Goal: Information Seeking & Learning: Check status

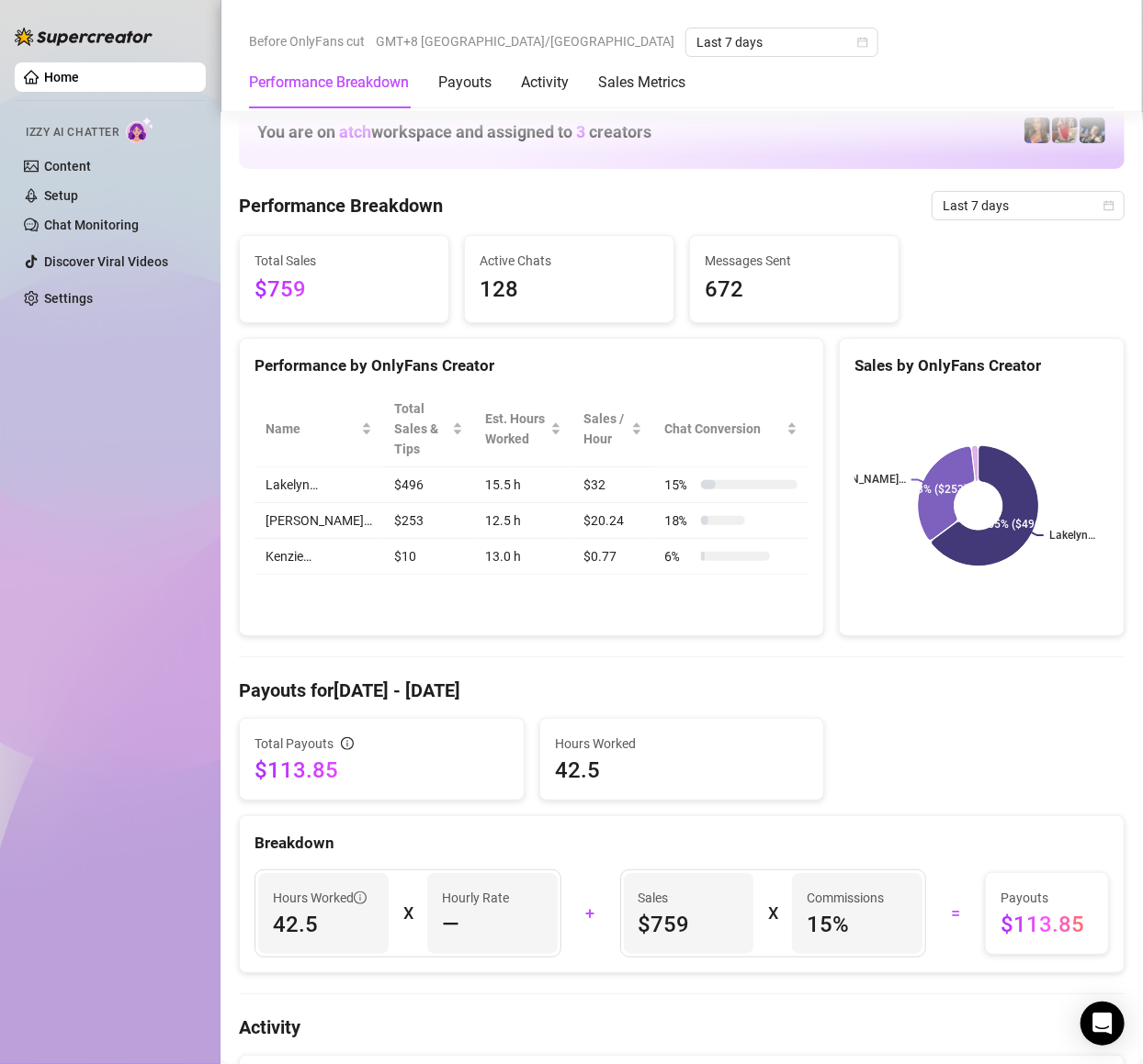
scroll to position [331, 0]
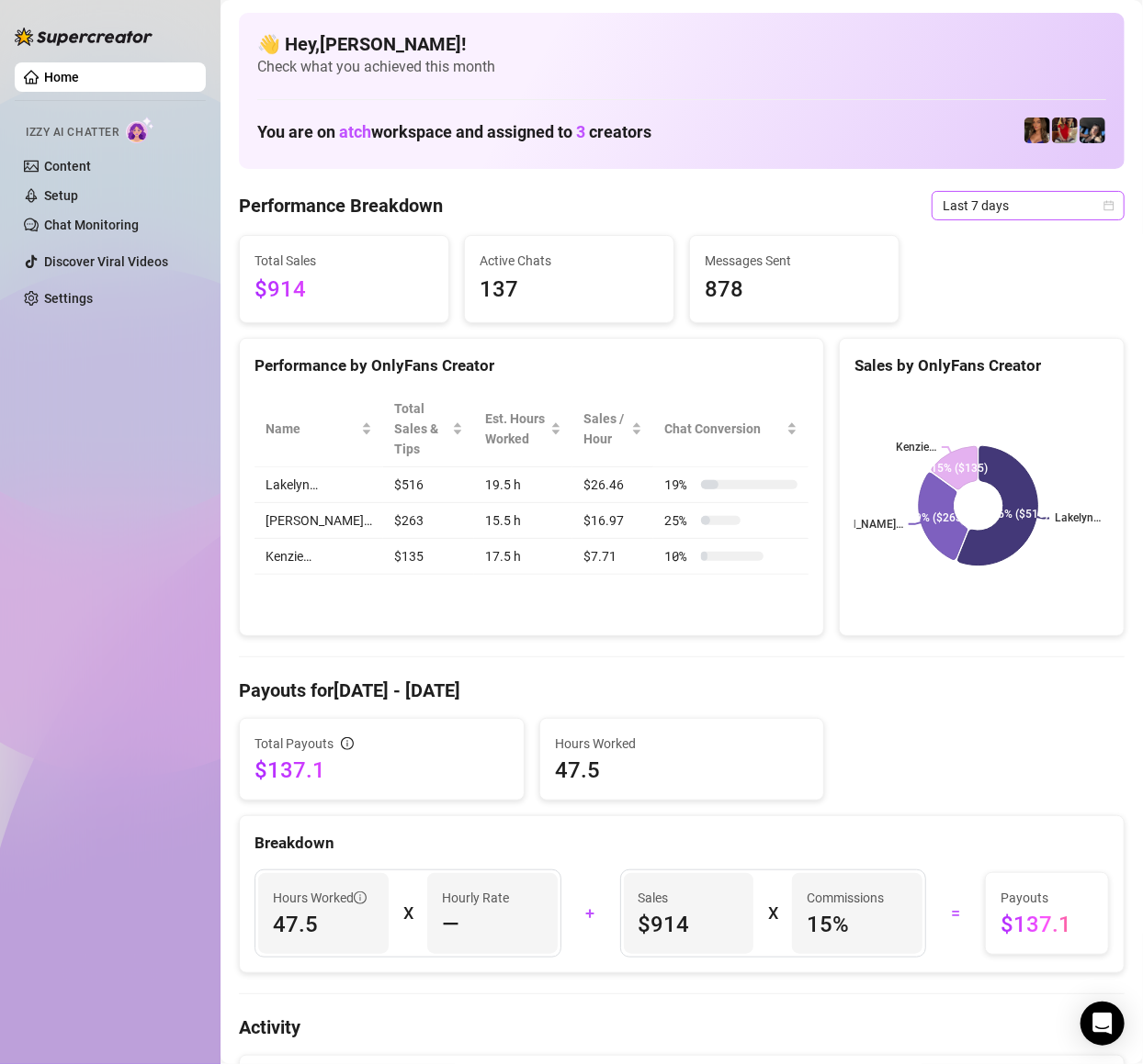
click at [967, 201] on span "Last 7 days" at bounding box center [1029, 206] width 171 height 28
click at [1003, 257] on div "Last 7 days" at bounding box center [1009, 271] width 186 height 30
click at [1025, 212] on span "Last 7 days" at bounding box center [1029, 206] width 171 height 28
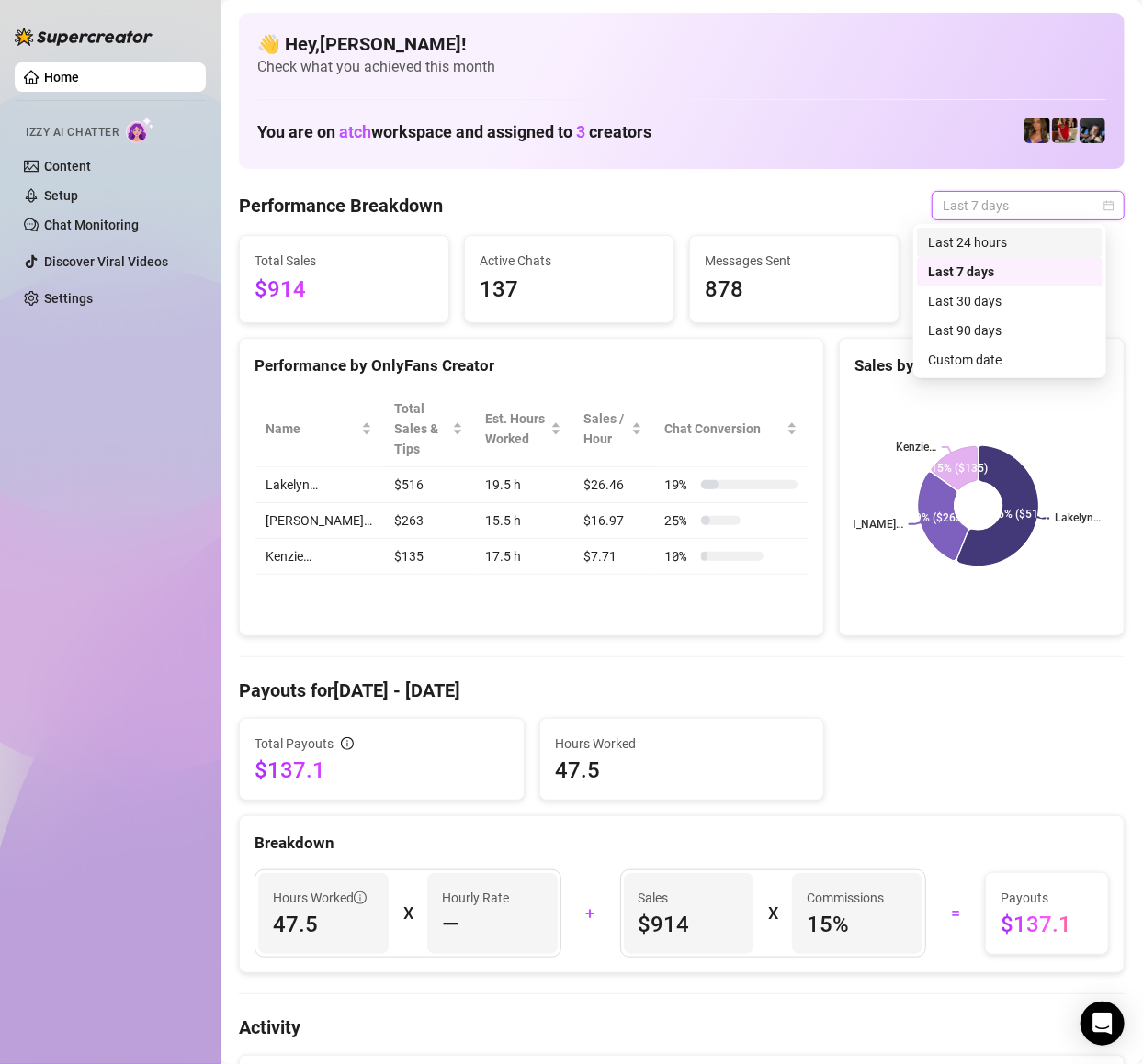
click at [1012, 235] on div "Last 24 hours" at bounding box center [1009, 242] width 164 height 20
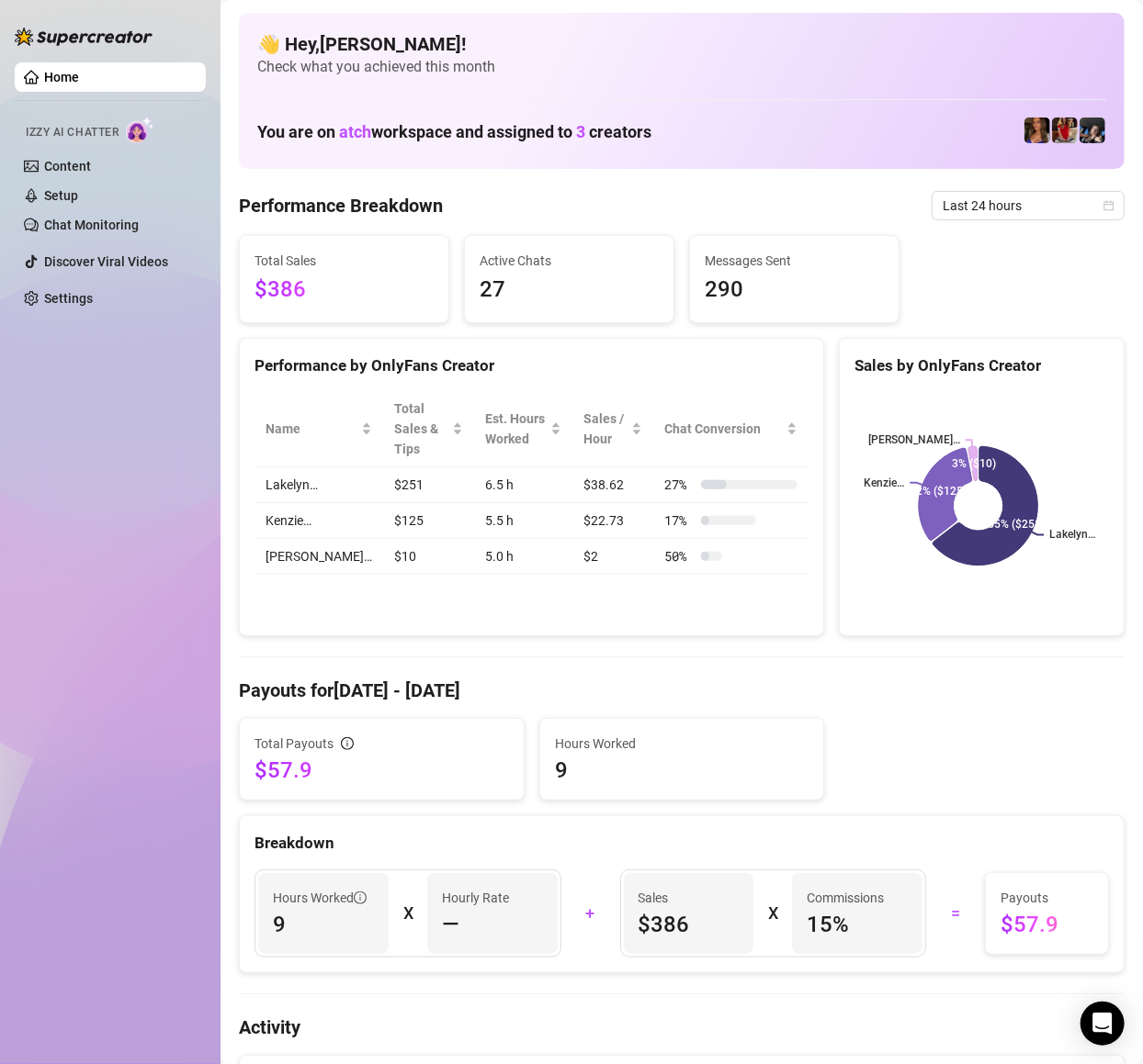
click at [349, 259] on span "Total Sales" at bounding box center [343, 261] width 179 height 20
click at [297, 259] on span "Total Sales" at bounding box center [343, 261] width 179 height 20
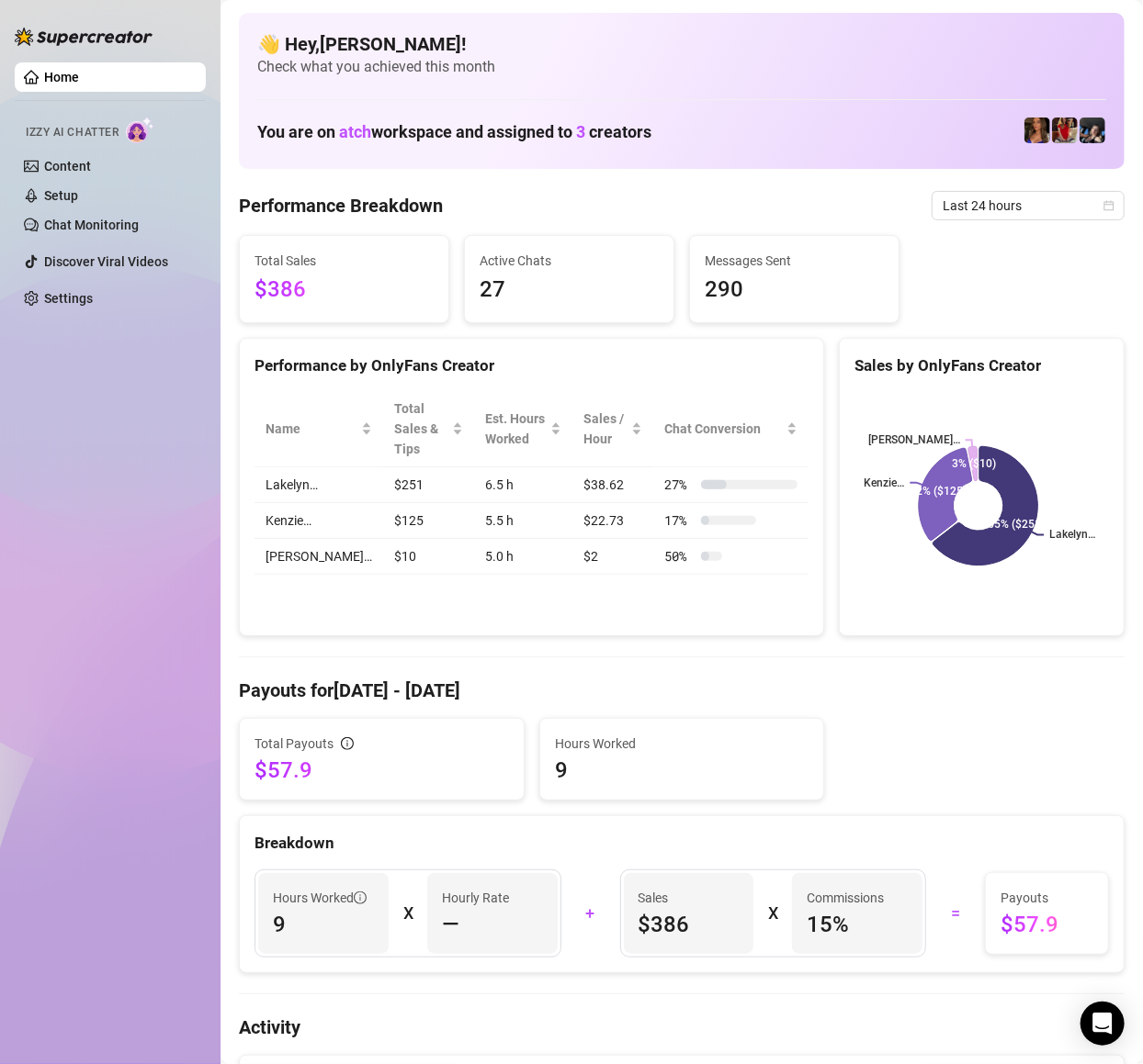
drag, startPoint x: 297, startPoint y: 259, endPoint x: 315, endPoint y: 282, distance: 29.2
click at [295, 273] on div "Total Sales $386" at bounding box center [343, 279] width 179 height 57
click at [332, 270] on span "Total Sales" at bounding box center [343, 261] width 179 height 20
click at [355, 299] on span "$386" at bounding box center [343, 291] width 179 height 35
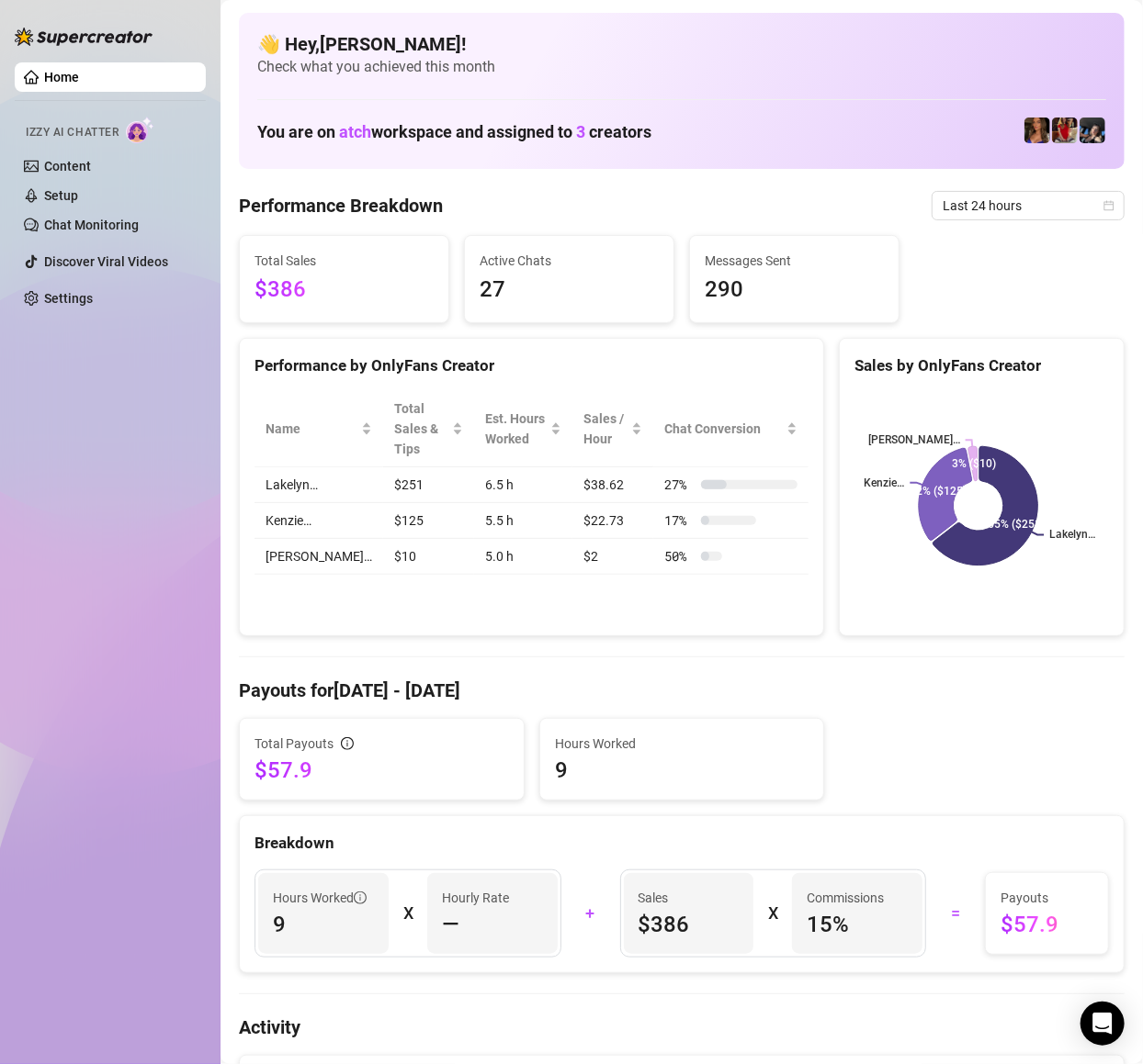
click at [355, 299] on span "$386" at bounding box center [343, 291] width 179 height 35
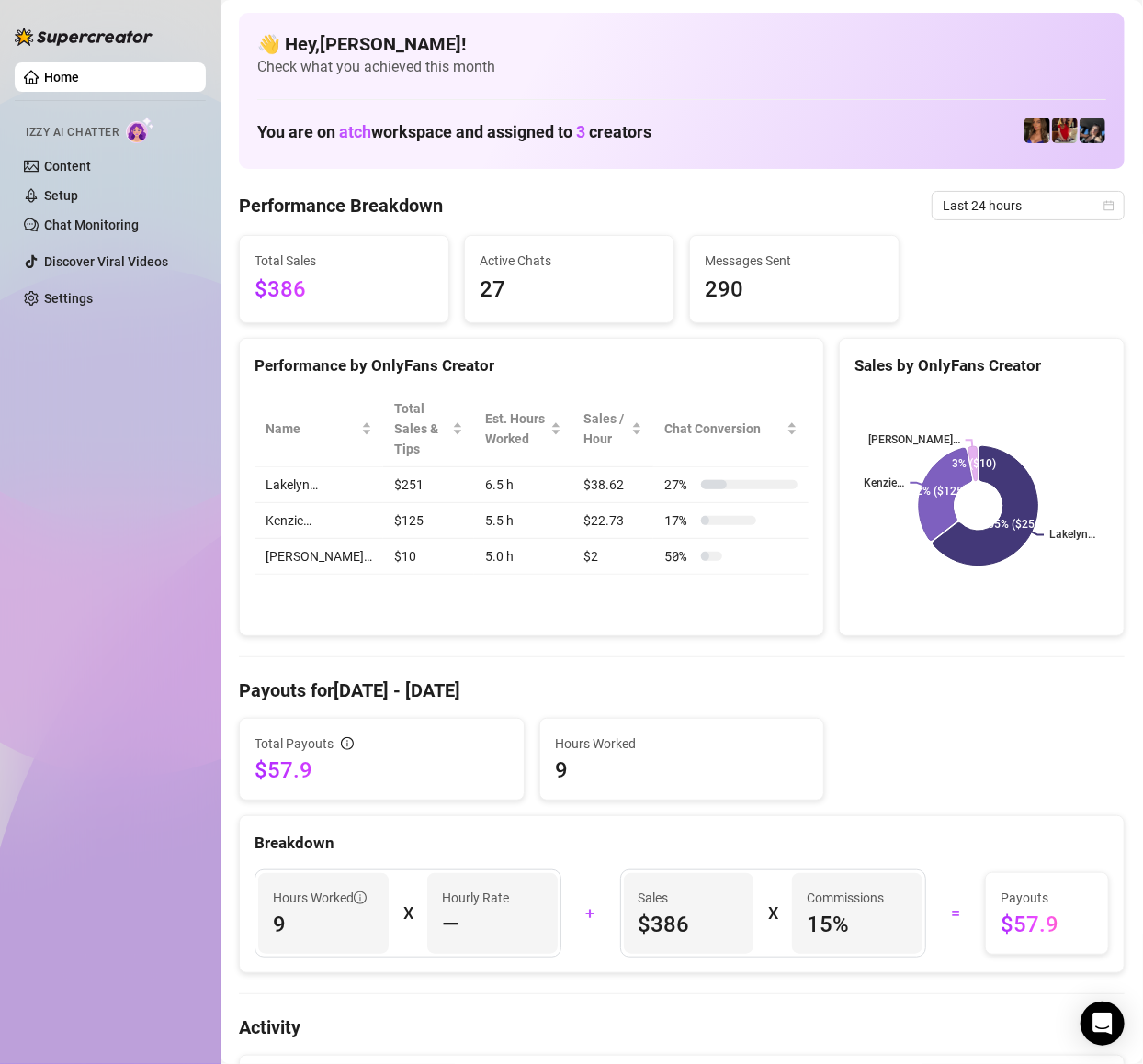
click at [355, 299] on span "$386" at bounding box center [343, 291] width 179 height 35
click at [425, 261] on span "Total Sales" at bounding box center [343, 261] width 179 height 20
click at [51, 749] on div "Home Izzy AI Chatter Content Setup Chat Monitoring Discover Viral Videos Settin…" at bounding box center [110, 523] width 191 height 1048
click at [89, 554] on div "Home Izzy AI Chatter Content Setup Chat Monitoring Discover Viral Videos Settin…" at bounding box center [110, 523] width 191 height 1048
